Goal: Information Seeking & Learning: Learn about a topic

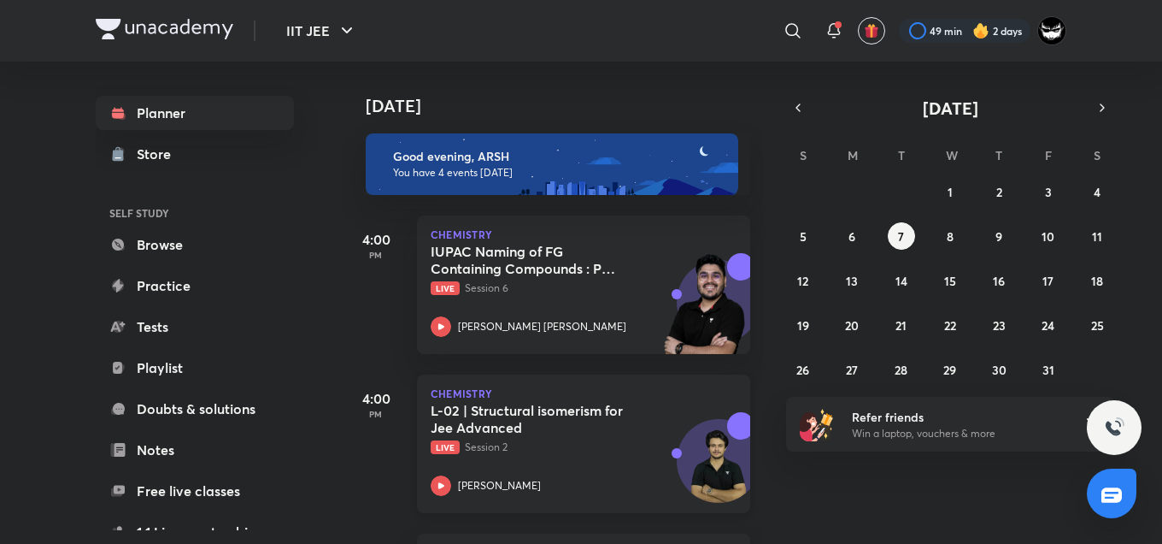
click at [454, 465] on div "L-02 | Structural isomerism for Jee Advanced Live Session 2 [PERSON_NAME]" at bounding box center [565, 449] width 268 height 94
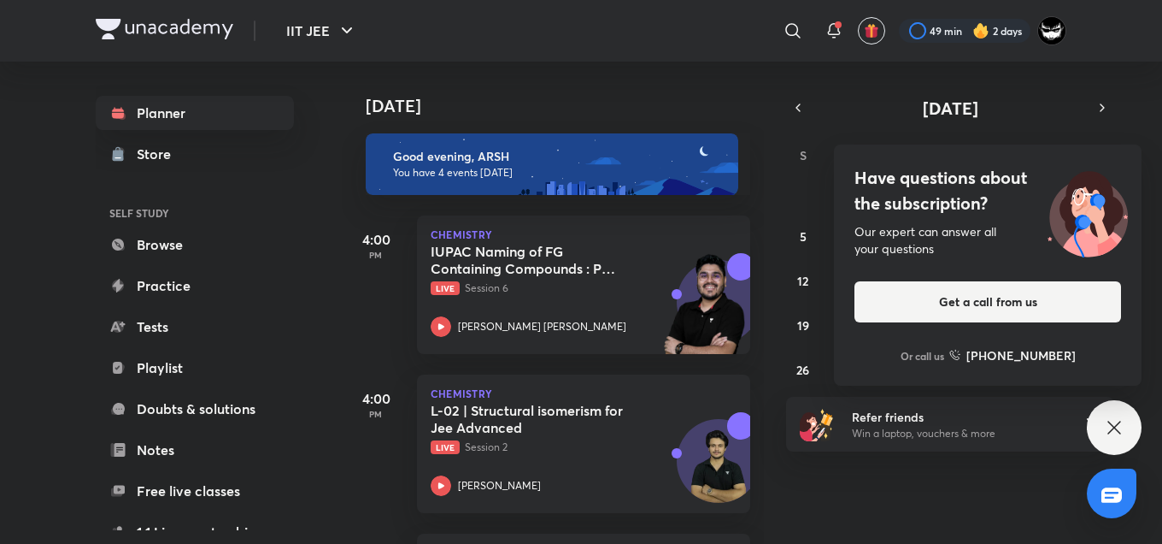
click at [899, 253] on div "Our expert can answer all your questions" at bounding box center [988, 240] width 267 height 34
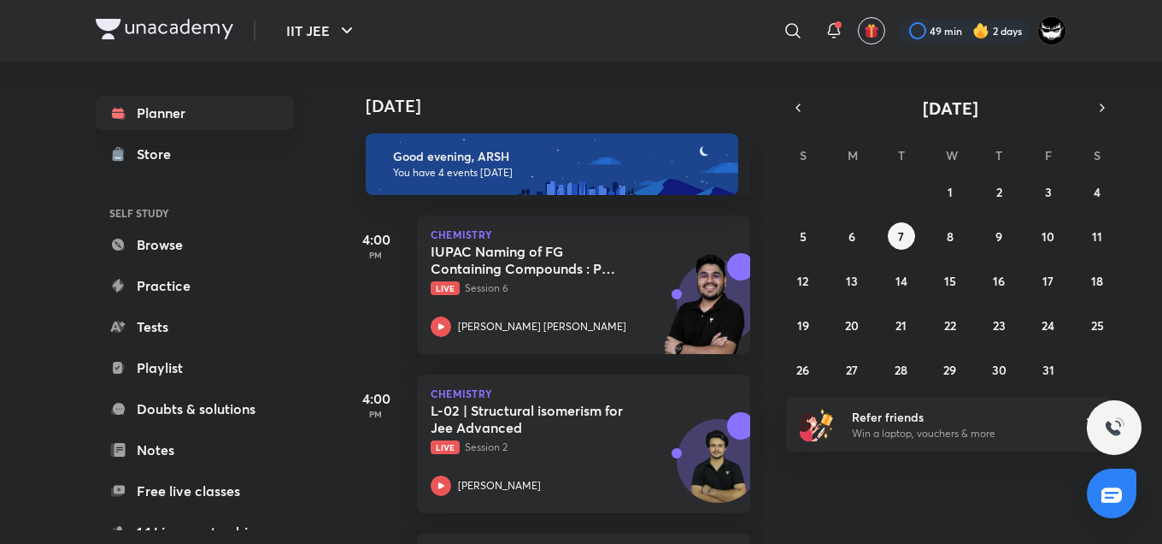
click at [909, 518] on div "[DATE] Good evening, ARSH You have 4 events [DATE] 4:00 PM Chemistry IUPAC Nami…" at bounding box center [750, 303] width 817 height 482
click at [806, 79] on div "Today Good evening, ARSH You have 4 events today 4:00 PM Chemistry IUPAC Naming…" at bounding box center [750, 303] width 817 height 482
click at [650, 22] on div "​" at bounding box center [653, 30] width 315 height 41
